Goal: Task Accomplishment & Management: Use online tool/utility

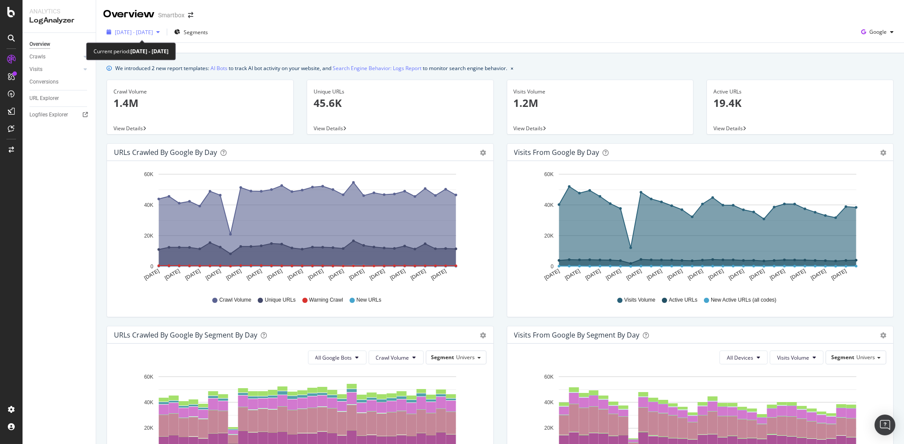
click at [124, 32] on span "[DATE] - [DATE]" at bounding box center [134, 32] width 38 height 7
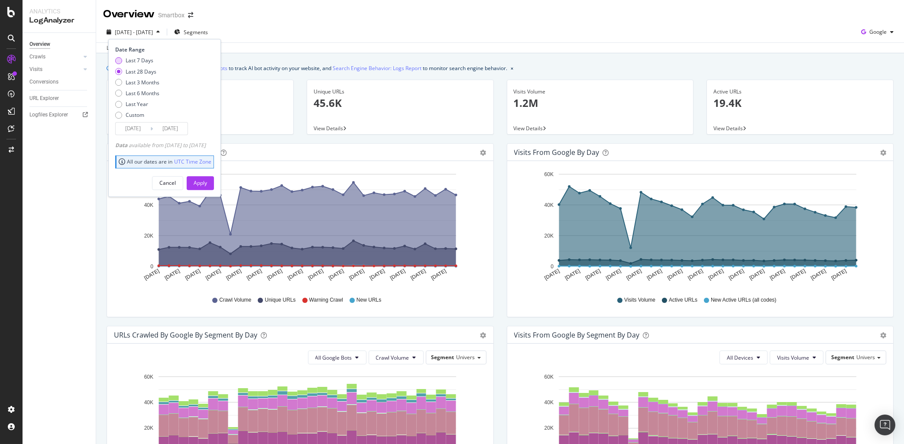
click at [141, 61] on div "Last 7 Days" at bounding box center [140, 60] width 28 height 7
click at [150, 71] on div "Last 28 Days" at bounding box center [141, 71] width 31 height 7
type input "[DATE]"
click at [207, 184] on div "Apply" at bounding box center [200, 182] width 13 height 7
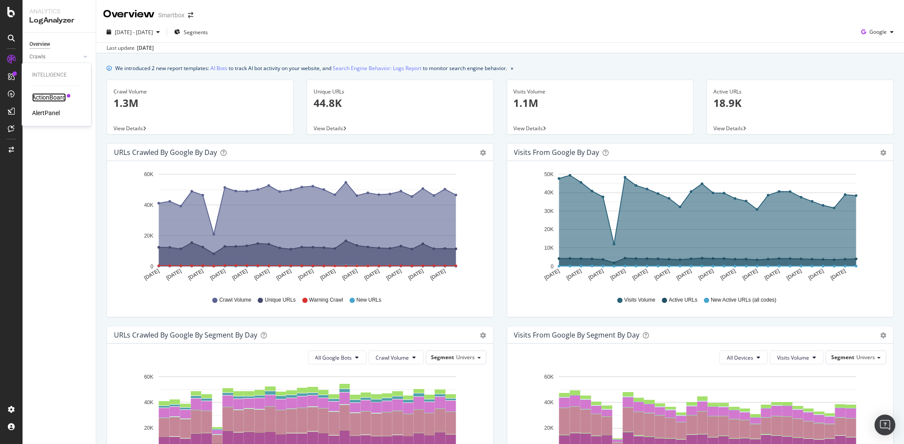
click at [44, 97] on div "ActionBoard" at bounding box center [49, 97] width 34 height 9
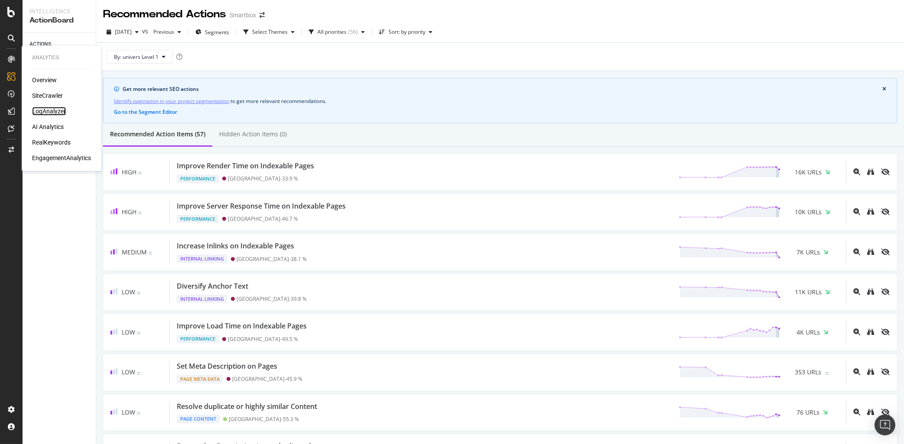
click at [55, 109] on div "LogAnalyzer" at bounding box center [49, 111] width 34 height 9
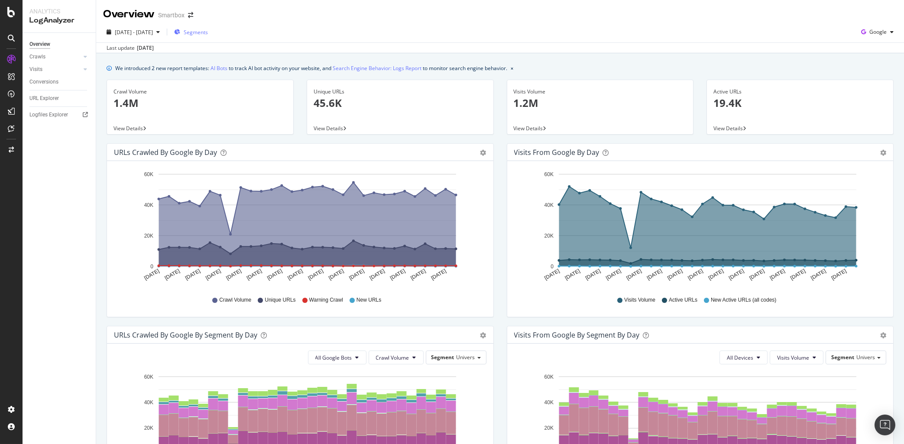
click at [200, 29] on div "Segments" at bounding box center [191, 32] width 34 height 7
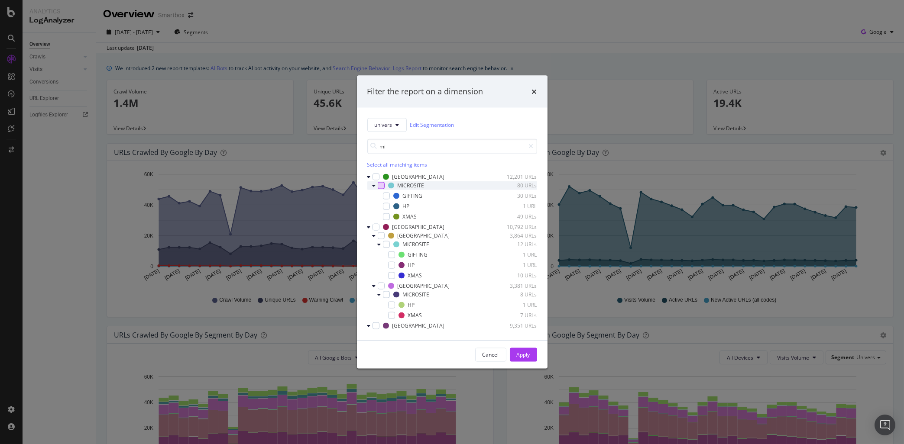
type input "mi"
click at [383, 184] on div "modal" at bounding box center [381, 185] width 7 height 7
click at [382, 244] on div "modal" at bounding box center [380, 244] width 5 height 9
click at [386, 244] on div "modal" at bounding box center [386, 244] width 7 height 7
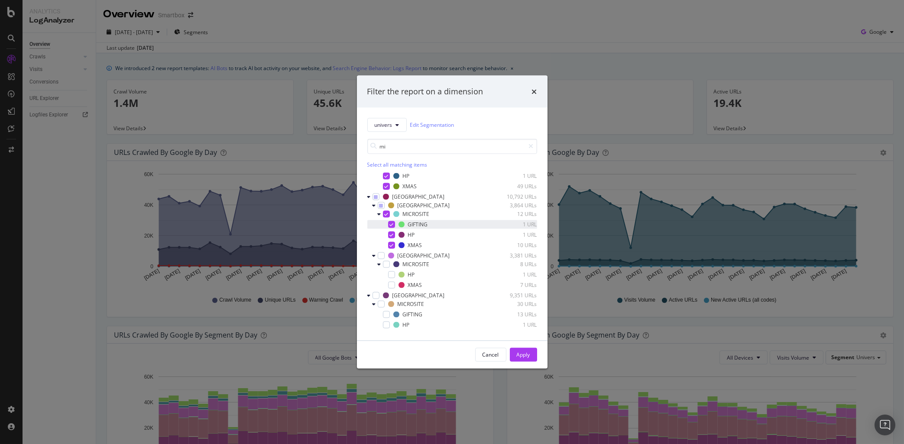
scroll to position [49, 0]
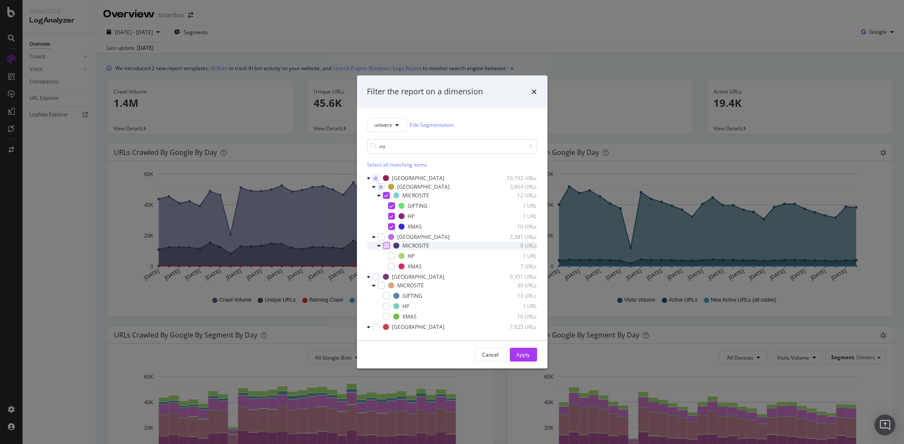
click at [383, 246] on div "modal" at bounding box center [386, 245] width 7 height 7
click at [382, 287] on div "modal" at bounding box center [381, 285] width 7 height 7
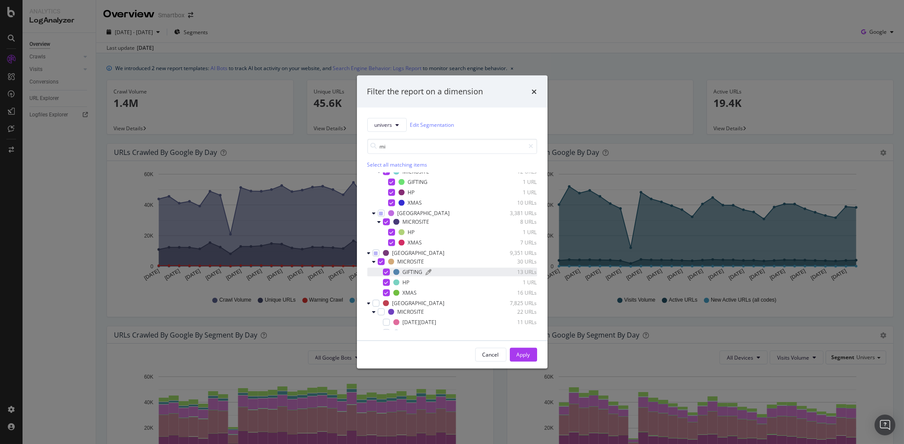
scroll to position [90, 0]
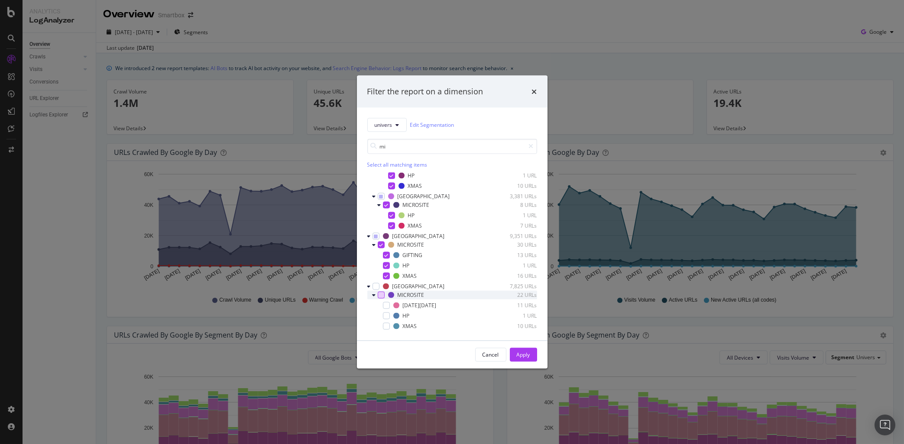
click at [380, 296] on div "modal" at bounding box center [381, 294] width 7 height 7
click at [527, 355] on div "Apply" at bounding box center [522, 354] width 13 height 7
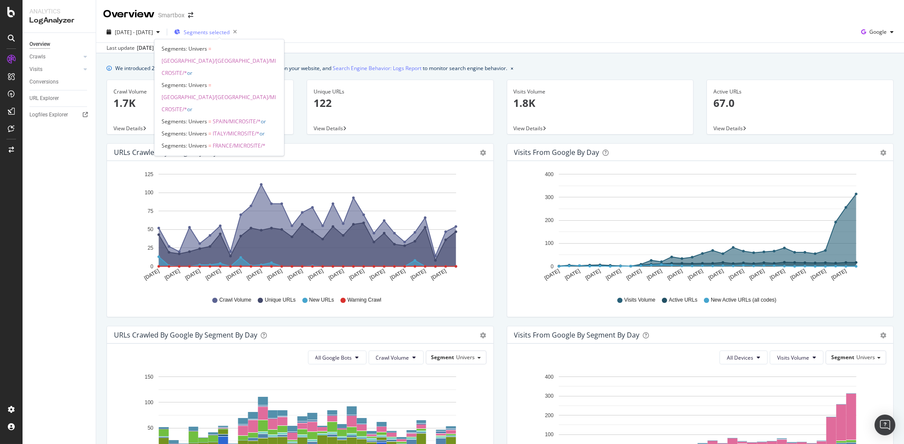
click at [229, 34] on span "Segments selected" at bounding box center [207, 32] width 46 height 7
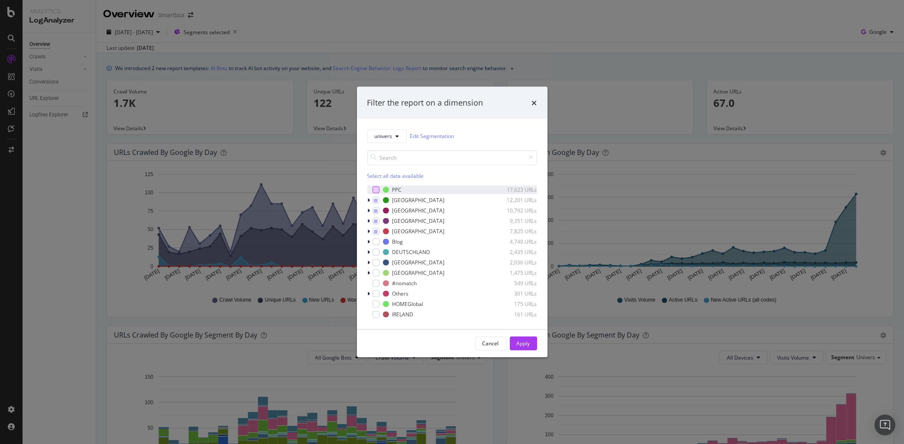
click at [378, 188] on div "modal" at bounding box center [375, 189] width 7 height 7
click at [376, 189] on icon "modal" at bounding box center [376, 189] width 4 height 4
click at [535, 104] on icon "times" at bounding box center [534, 102] width 5 height 7
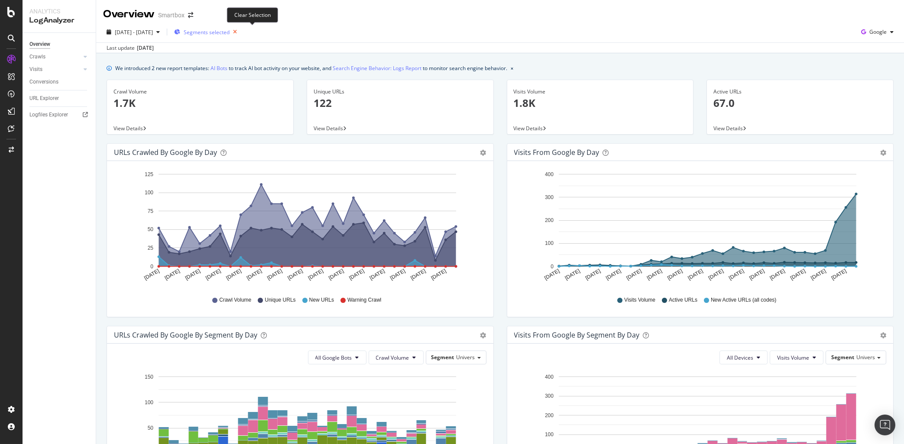
click at [240, 33] on icon "button" at bounding box center [234, 32] width 11 height 12
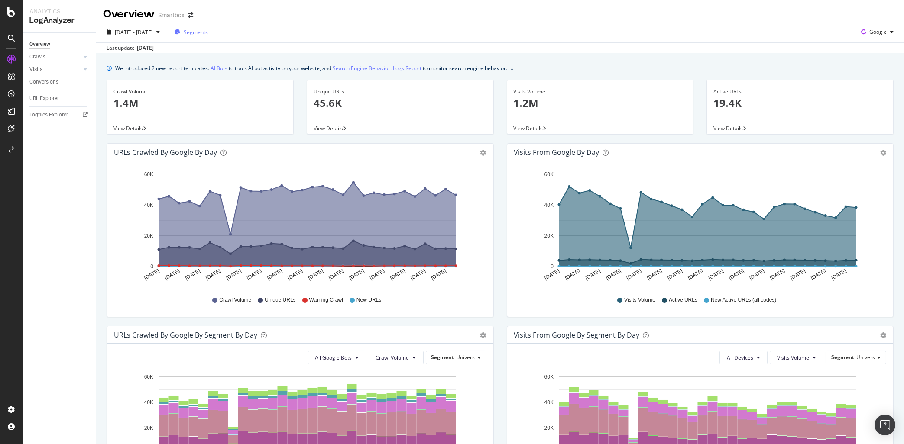
click at [208, 32] on span "Segments" at bounding box center [196, 32] width 24 height 7
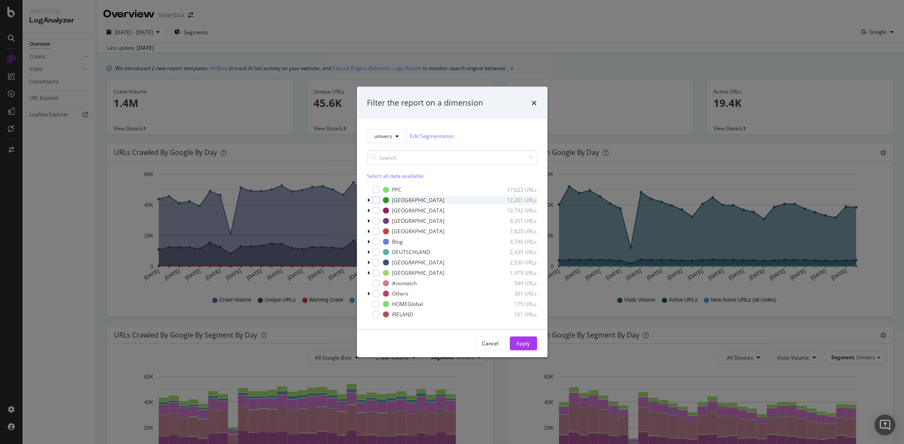
click at [371, 200] on div "modal" at bounding box center [369, 200] width 5 height 9
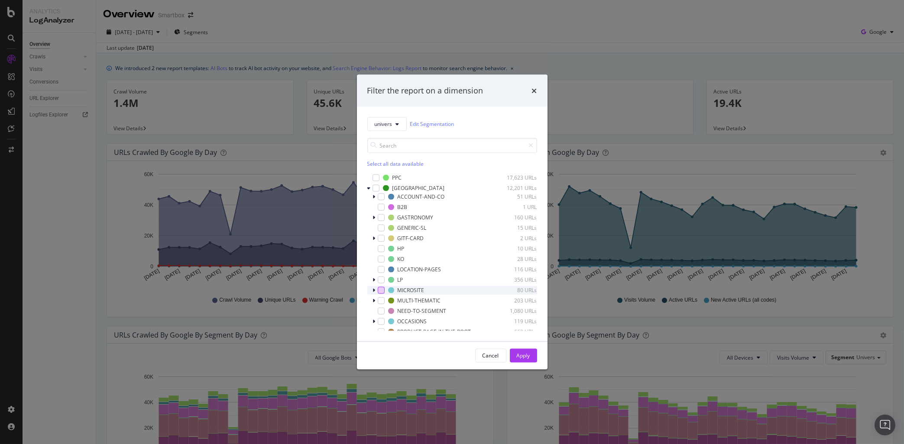
click at [381, 289] on div "modal" at bounding box center [381, 290] width 7 height 7
click at [527, 349] on div "Apply" at bounding box center [522, 355] width 13 height 13
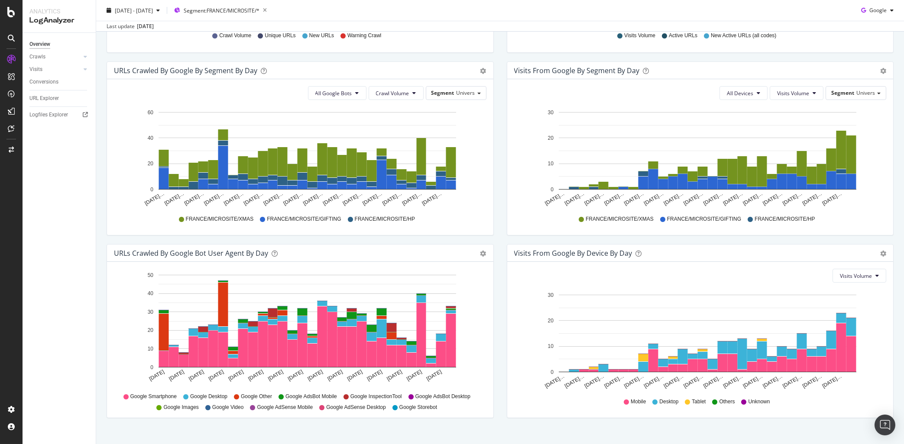
scroll to position [278, 0]
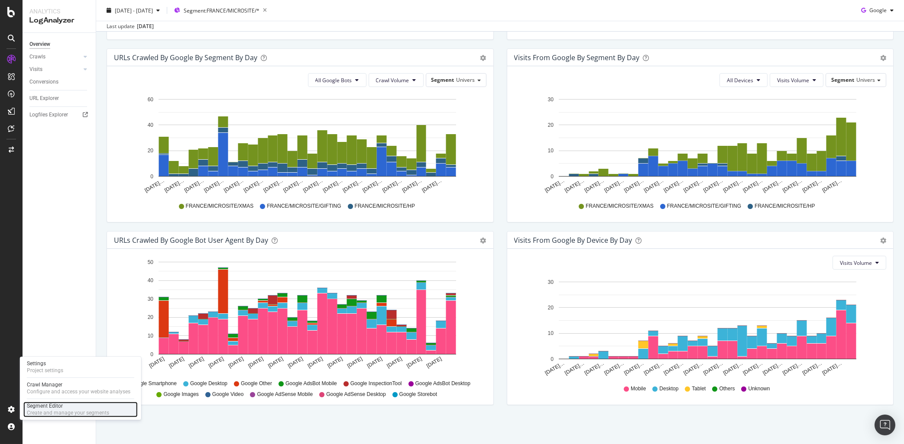
click at [58, 403] on div "Segment Editor Create and manage your segments" at bounding box center [80, 410] width 114 height 16
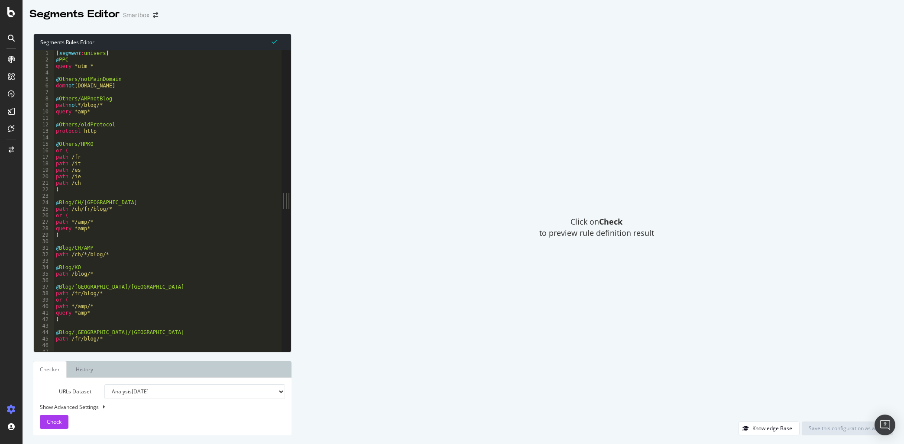
click at [152, 166] on div "[ segment : univers ] @ PPC query *utm_* @ Others/notMainDomain dom not [DOMAIN…" at bounding box center [173, 207] width 238 height 314
type textarea "path /it"
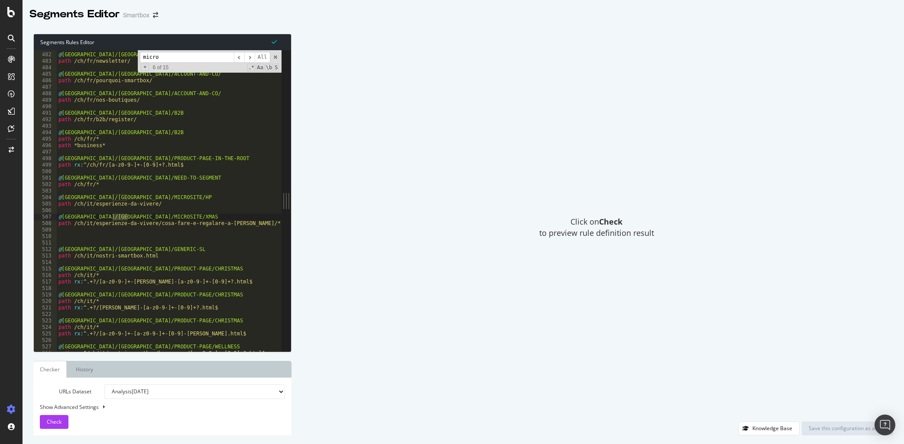
scroll to position [4491, 0]
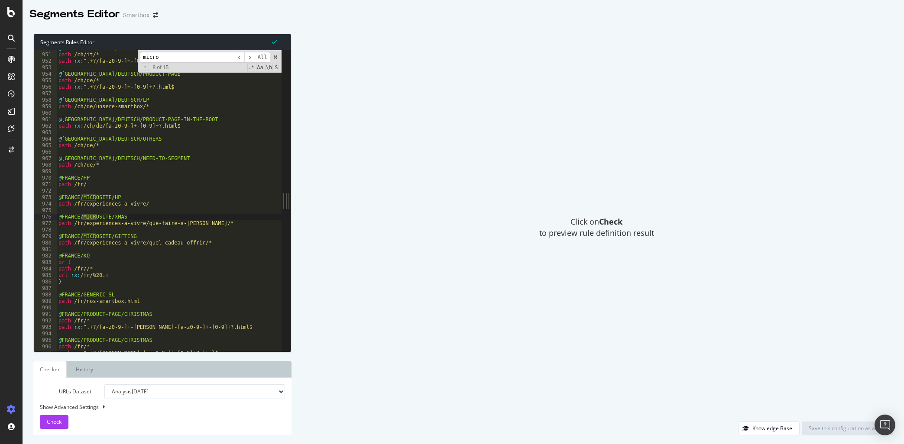
type input "micro"
click at [125, 197] on div "@ [GEOGRAPHIC_DATA]/[GEOGRAPHIC_DATA]/PRODUCT-PAGE path /ch/it/* path rx : ^.+?…" at bounding box center [176, 202] width 238 height 314
click at [131, 218] on div "@ [GEOGRAPHIC_DATA]/[GEOGRAPHIC_DATA]/PRODUCT-PAGE path /ch/it/* path rx : ^.+?…" at bounding box center [176, 202] width 238 height 314
click at [200, 243] on div "@ [GEOGRAPHIC_DATA]/[GEOGRAPHIC_DATA]/PRODUCT-PAGE path /ch/it/* path rx : ^.+?…" at bounding box center [176, 202] width 238 height 314
type textarea "path /fr/experiences-a-vivre/quel-cadeau-offrir/*"
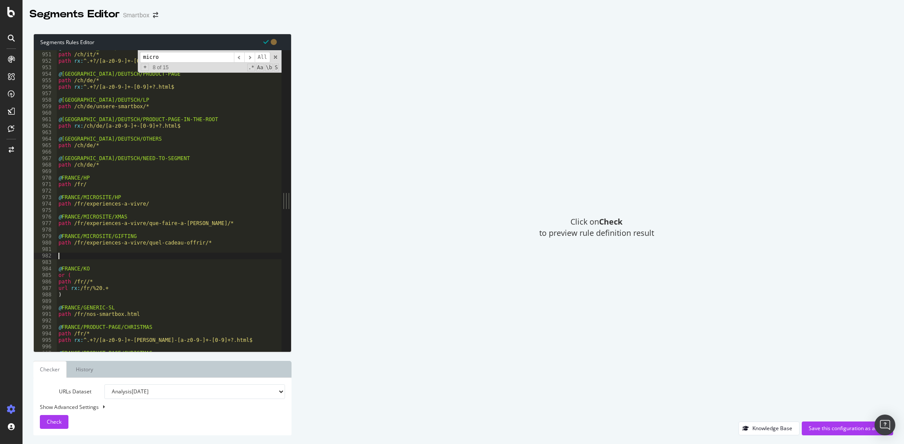
paste textarea "experiences-a-vivre/quoi-acheter-pour-black-[DATE]/"
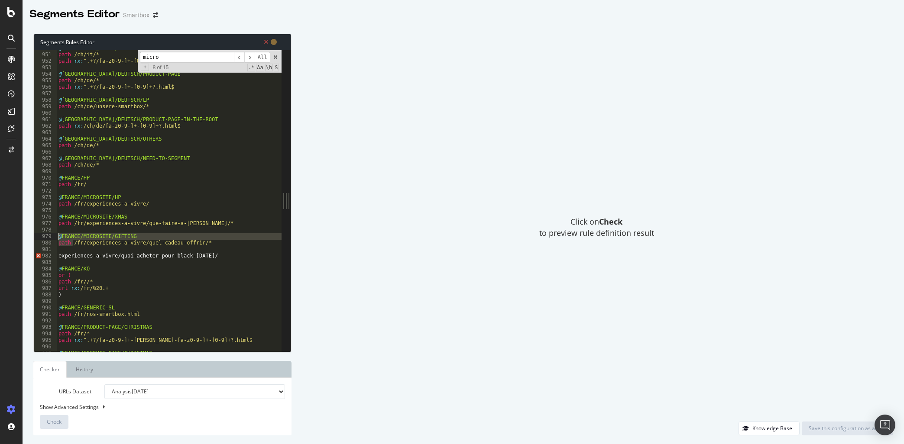
drag, startPoint x: 71, startPoint y: 242, endPoint x: 57, endPoint y: 237, distance: 15.1
click at [57, 237] on div "@ [GEOGRAPHIC_DATA]/[GEOGRAPHIC_DATA]/PRODUCT-PAGE path /ch/it/* path rx : ^.+?…" at bounding box center [176, 202] width 238 height 314
type textarea "@[GEOGRAPHIC_DATA]/MICROSITE/GIFTING path /fr/experiences-a-vivre/quel-cadeau-o…"
click at [80, 248] on div "@ [GEOGRAPHIC_DATA]/[GEOGRAPHIC_DATA]/PRODUCT-PAGE path /ch/it/* path rx : ^.+?…" at bounding box center [176, 202] width 238 height 314
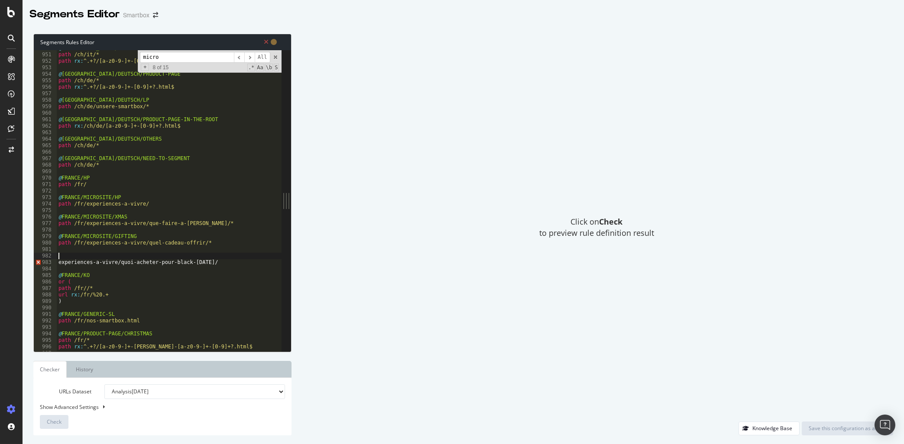
paste textarea "path"
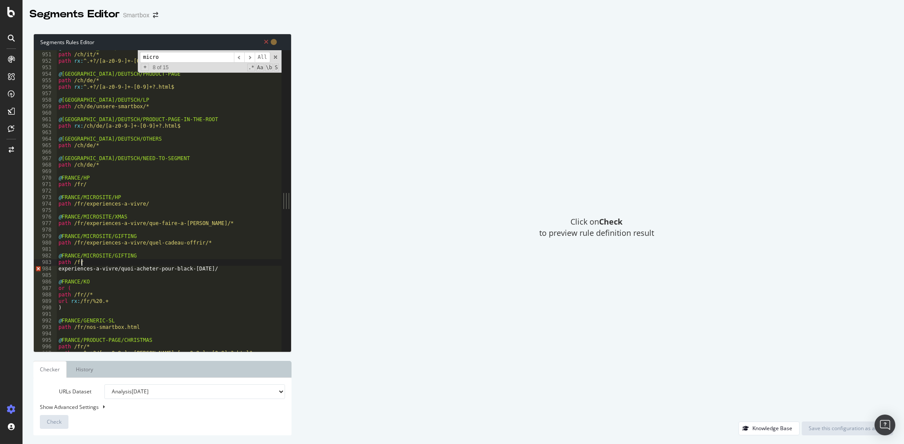
scroll to position [0, 2]
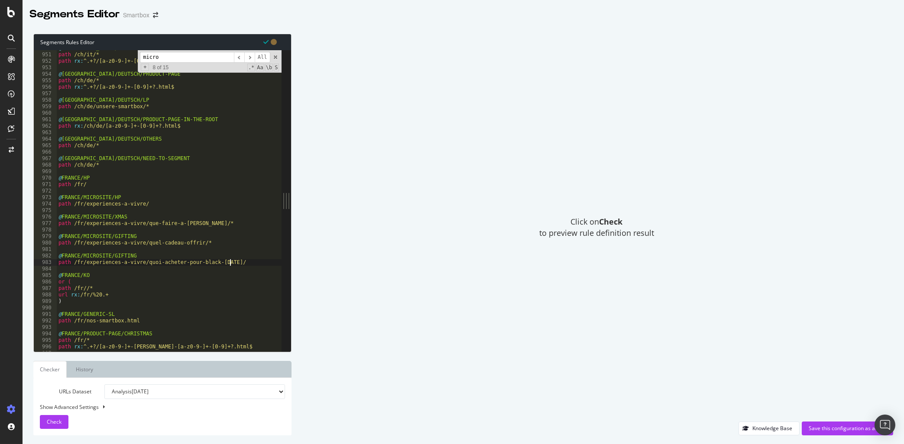
click at [256, 264] on div "@ [GEOGRAPHIC_DATA]/[GEOGRAPHIC_DATA]/PRODUCT-PAGE path /ch/it/* path rx : ^.+?…" at bounding box center [176, 202] width 238 height 314
drag, startPoint x: 111, startPoint y: 255, endPoint x: 129, endPoint y: 256, distance: 18.6
click at [129, 256] on div "@ [GEOGRAPHIC_DATA]/[GEOGRAPHIC_DATA]/PRODUCT-PAGE path /ch/it/* path rx : ^.+?…" at bounding box center [176, 202] width 238 height 314
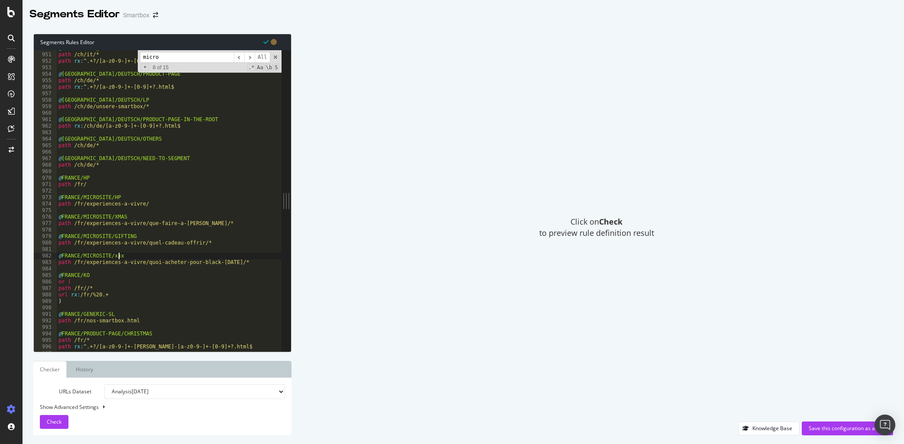
type textarea "@[GEOGRAPHIC_DATA]/MICROSITE/xxx"
drag, startPoint x: 176, startPoint y: 60, endPoint x: 148, endPoint y: 63, distance: 27.4
click at [140, 57] on input "micro" at bounding box center [187, 57] width 94 height 11
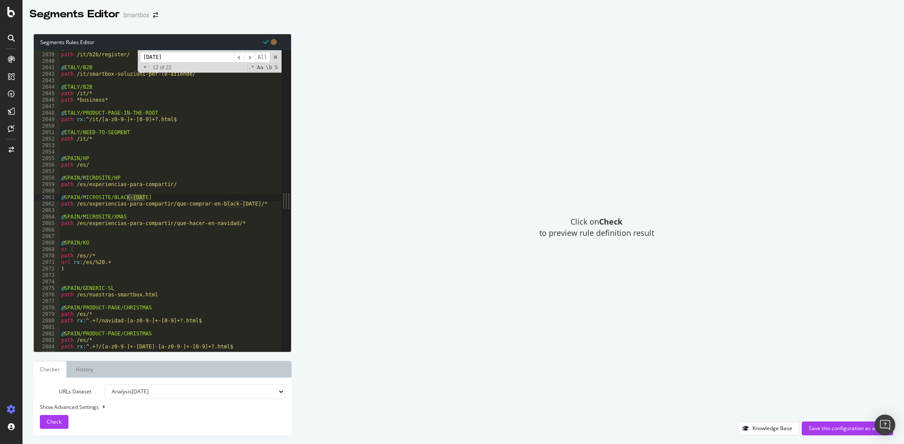
scroll to position [9626, 0]
type input "[DATE]"
drag, startPoint x: 109, startPoint y: 196, endPoint x: 145, endPoint y: 197, distance: 36.0
click at [145, 197] on div "@ [GEOGRAPHIC_DATA]/B2B path /it/b2b/register/ @ [GEOGRAPHIC_DATA]/B2B path /it…" at bounding box center [178, 202] width 238 height 314
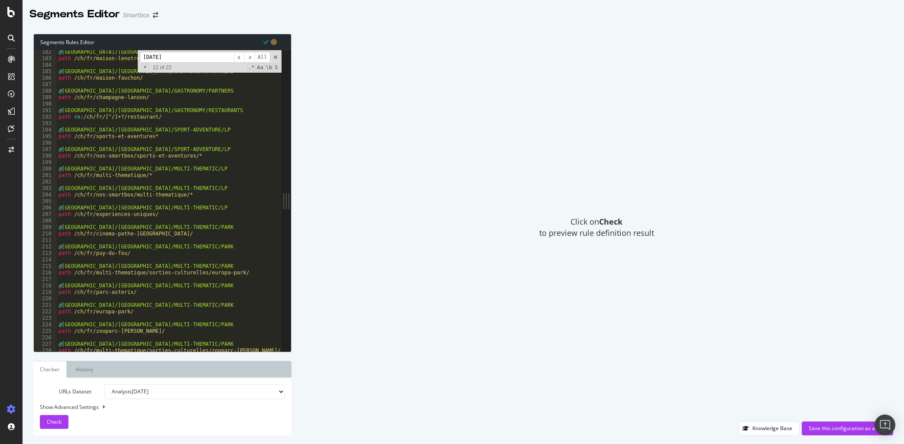
scroll to position [0, 0]
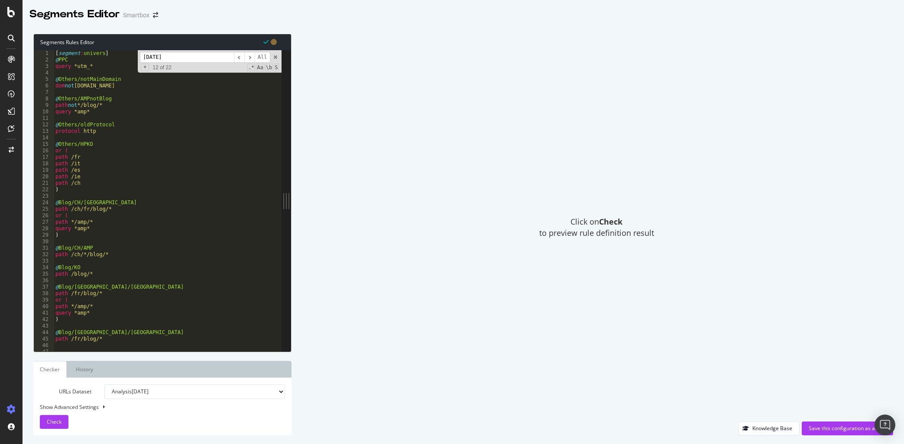
click at [78, 101] on div "[ segment : univers ] @ PPC query *utm_* @ Others/notMainDomain dom not [DOMAIN…" at bounding box center [173, 207] width 238 height 314
type textarea "@Others/AMPnotBlog"
drag, startPoint x: 114, startPoint y: 55, endPoint x: 97, endPoint y: 54, distance: 17.8
click at [140, 54] on input "[DATE]" at bounding box center [187, 57] width 94 height 11
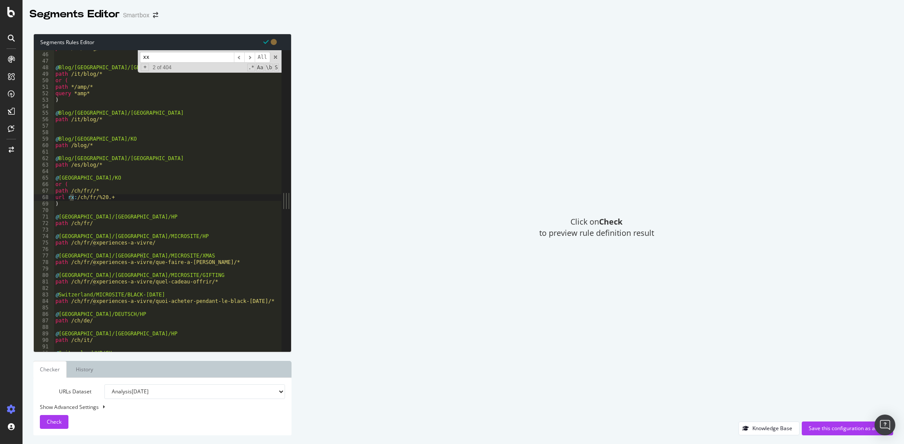
scroll to position [4529, 0]
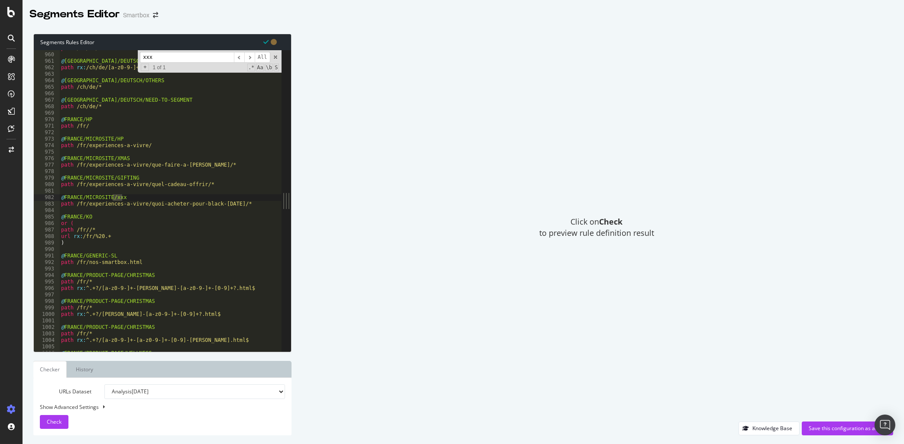
type input "xxx"
click at [117, 200] on div "path /ch/de/unsere-smartbox/* @ [GEOGRAPHIC_DATA]/DEUTSCH/PRODUCT-PAGE-IN-THE-R…" at bounding box center [170, 200] width 222 height 301
click at [117, 200] on div "path /ch/de/unsere-smartbox/* @ [GEOGRAPHIC_DATA]/DEUTSCH/PRODUCT-PAGE-IN-THE-R…" at bounding box center [178, 202] width 238 height 314
paste textarea "[DATE][DATE]"
type textarea "@[GEOGRAPHIC_DATA]/MICROSITE/BLACK-[DATE]"
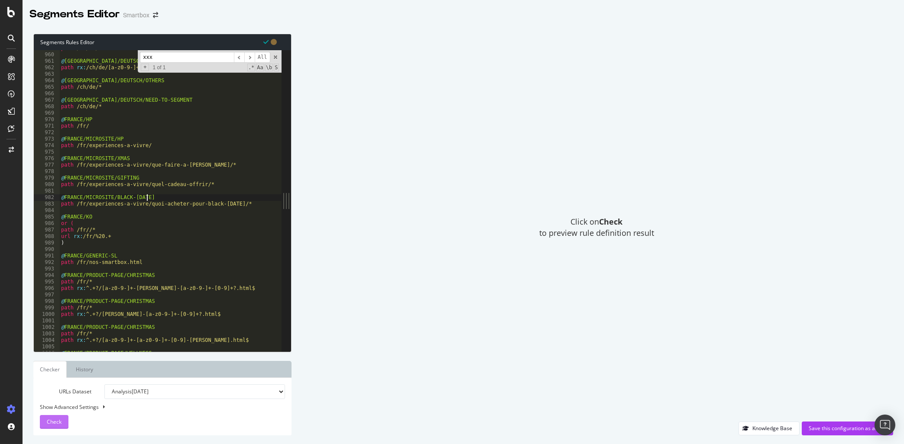
click at [53, 424] on span "Check" at bounding box center [54, 421] width 15 height 7
